Goal: Task Accomplishment & Management: Use online tool/utility

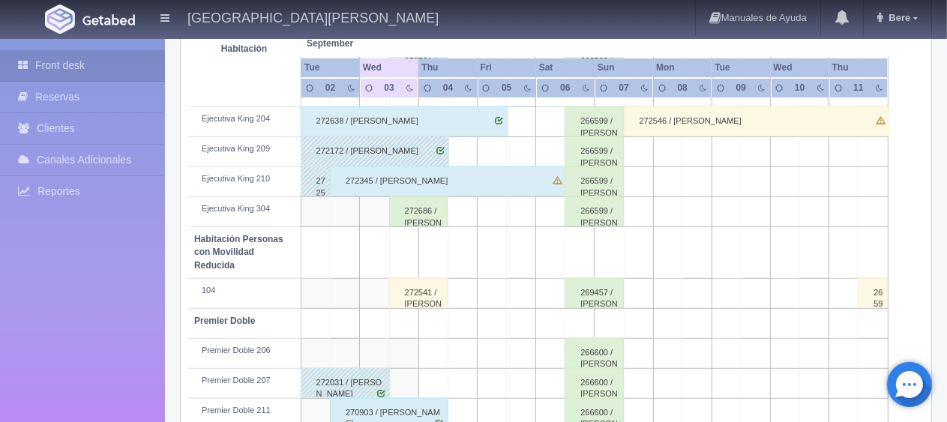
scroll to position [750, 0]
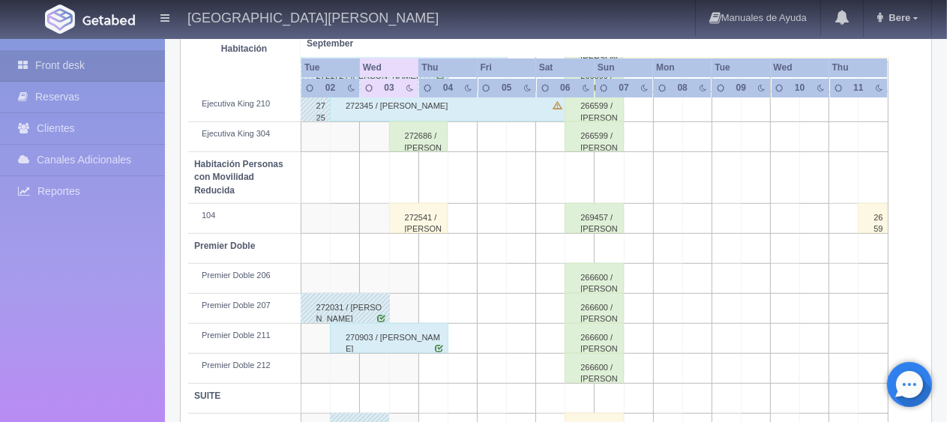
click at [436, 219] on div "272541 / [PERSON_NAME] [PERSON_NAME]" at bounding box center [418, 218] width 59 height 30
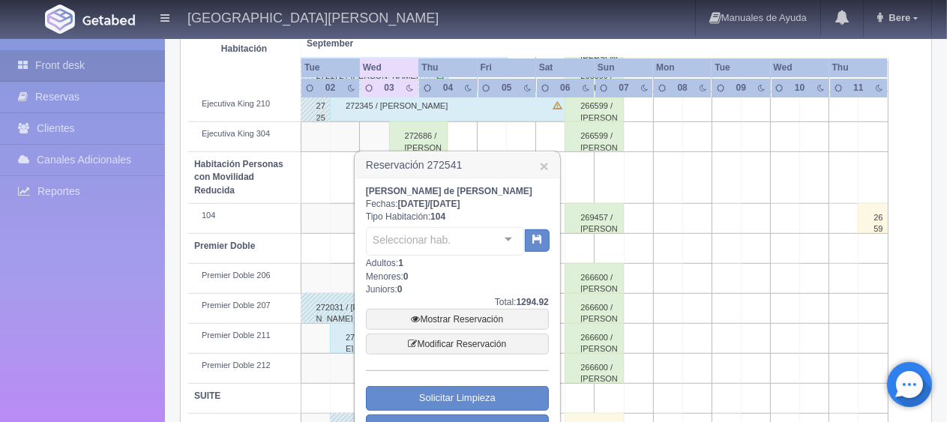
scroll to position [807, 0]
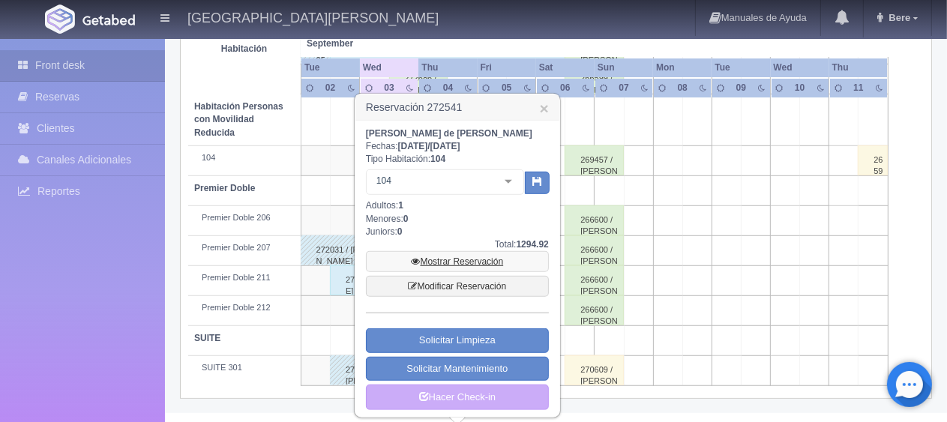
click at [455, 256] on link "Mostrar Reservación" at bounding box center [457, 261] width 183 height 21
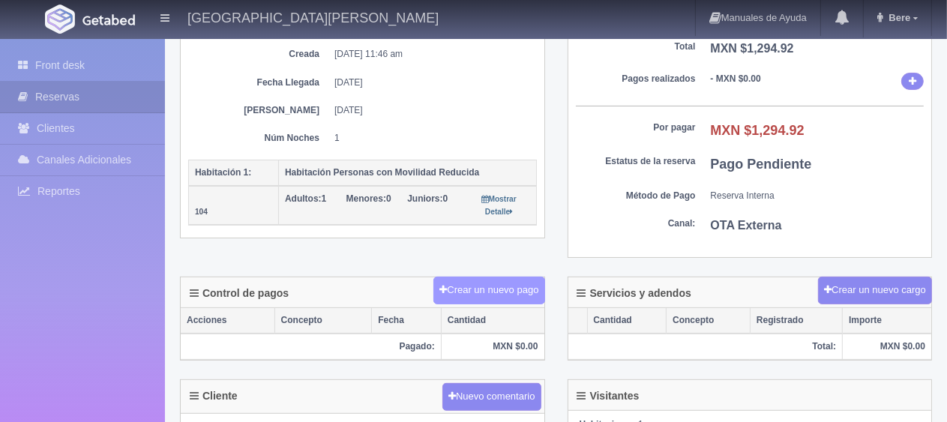
click at [484, 286] on button "Crear un nuevo pago" at bounding box center [488, 291] width 111 height 28
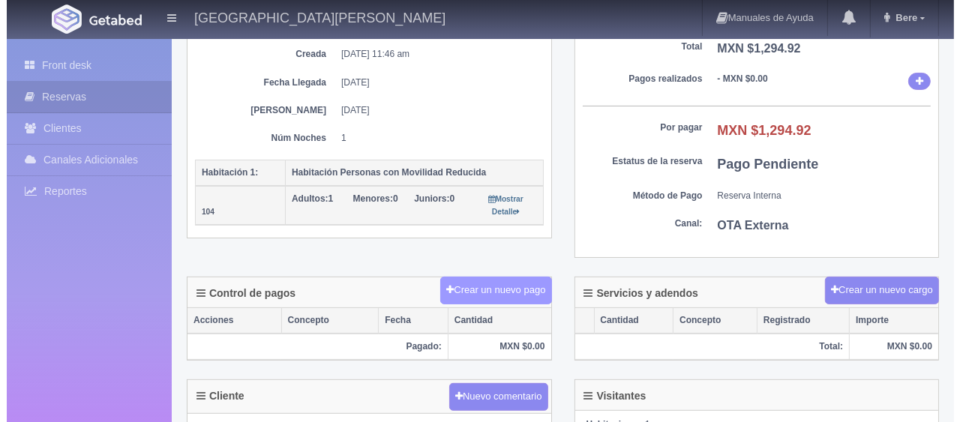
scroll to position [225, 0]
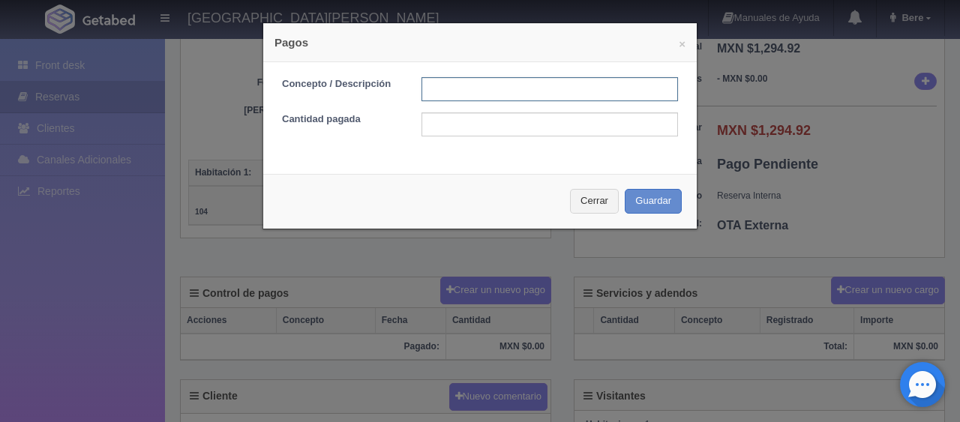
click at [562, 83] on input "text" at bounding box center [549, 89] width 256 height 24
type input "Total Tarjeta"
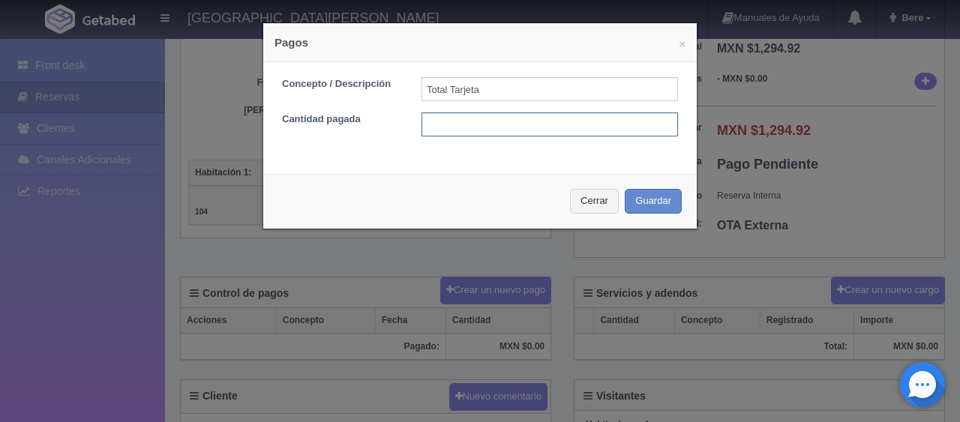
click at [559, 130] on input "text" at bounding box center [549, 124] width 256 height 24
type input "2"
type input "1294.92"
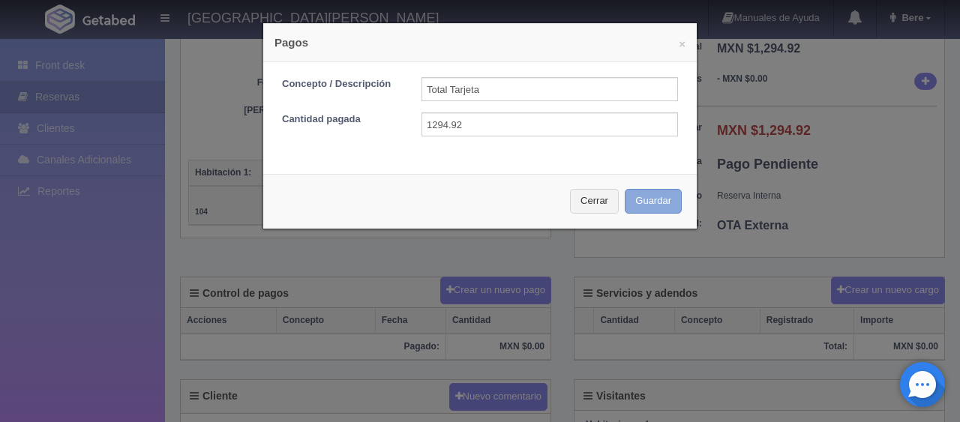
click at [651, 197] on button "Guardar" at bounding box center [652, 201] width 57 height 25
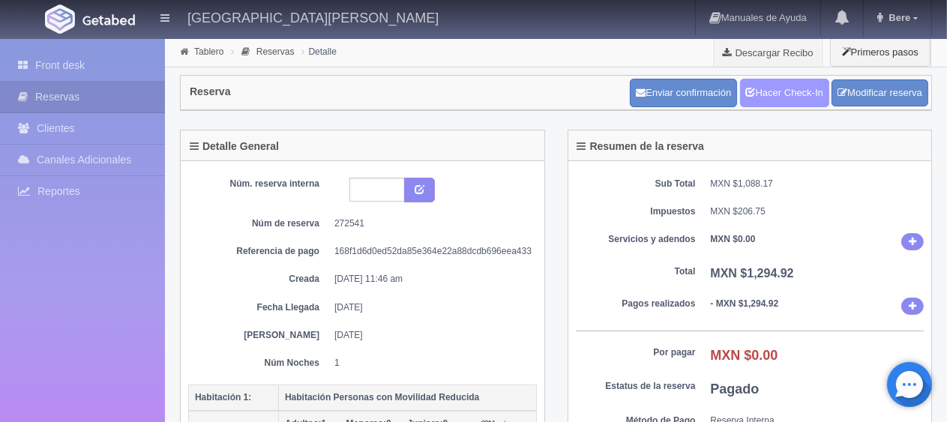
click at [777, 97] on link "Hacer Check-In" at bounding box center [784, 93] width 89 height 28
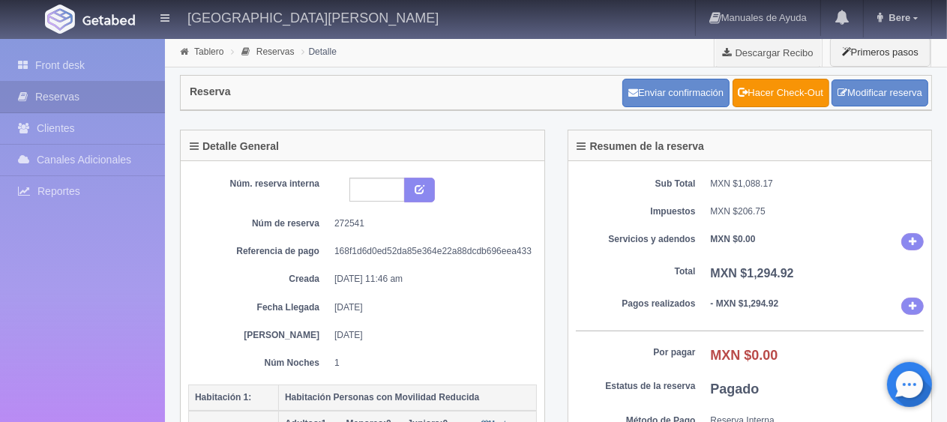
click at [813, 268] on dd "MXN $1,294.92" at bounding box center [818, 273] width 214 height 17
click at [72, 73] on link "Front desk" at bounding box center [82, 65] width 165 height 31
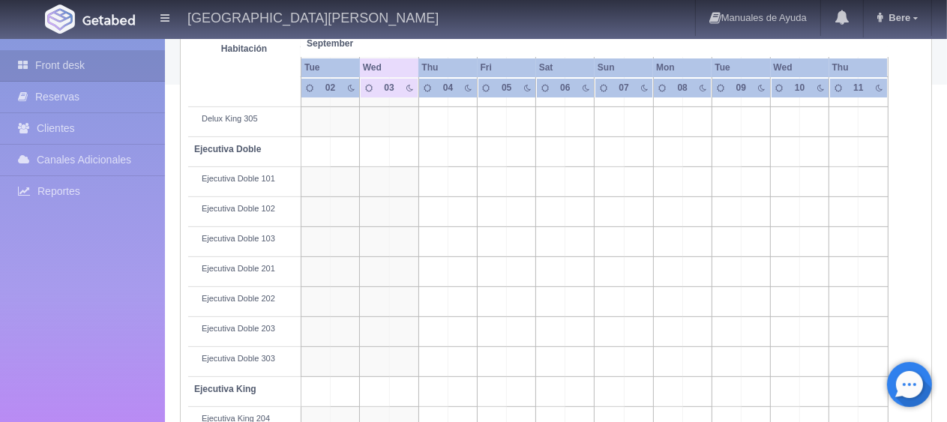
scroll to position [375, 0]
